Goal: Navigation & Orientation: Go to known website

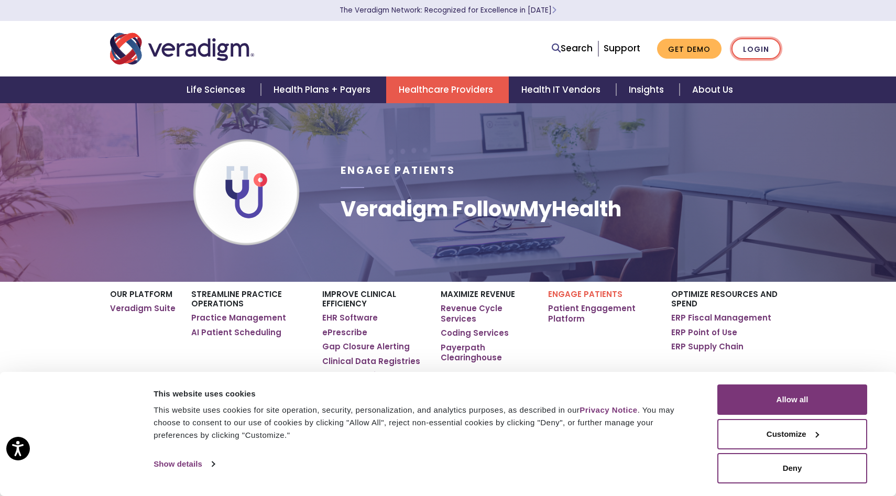
click at [754, 42] on link "Login" at bounding box center [755, 48] width 49 height 21
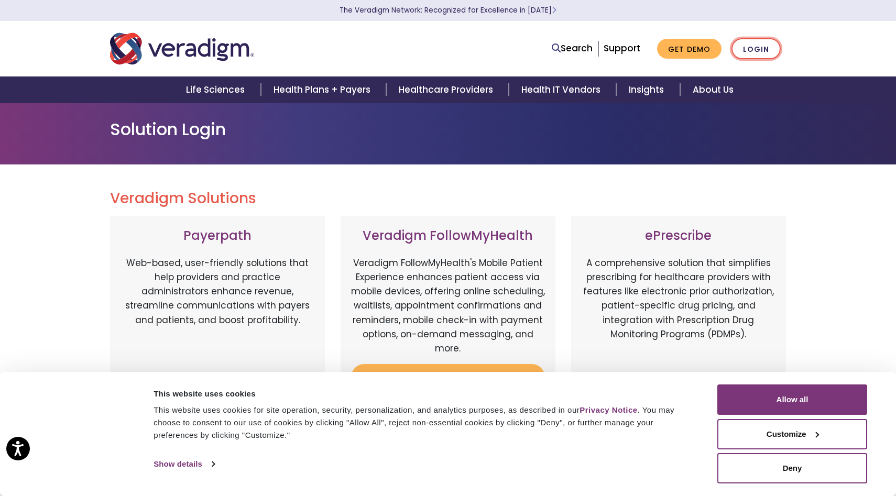
click at [749, 52] on link "Login" at bounding box center [755, 48] width 49 height 21
